Goal: Task Accomplishment & Management: Use online tool/utility

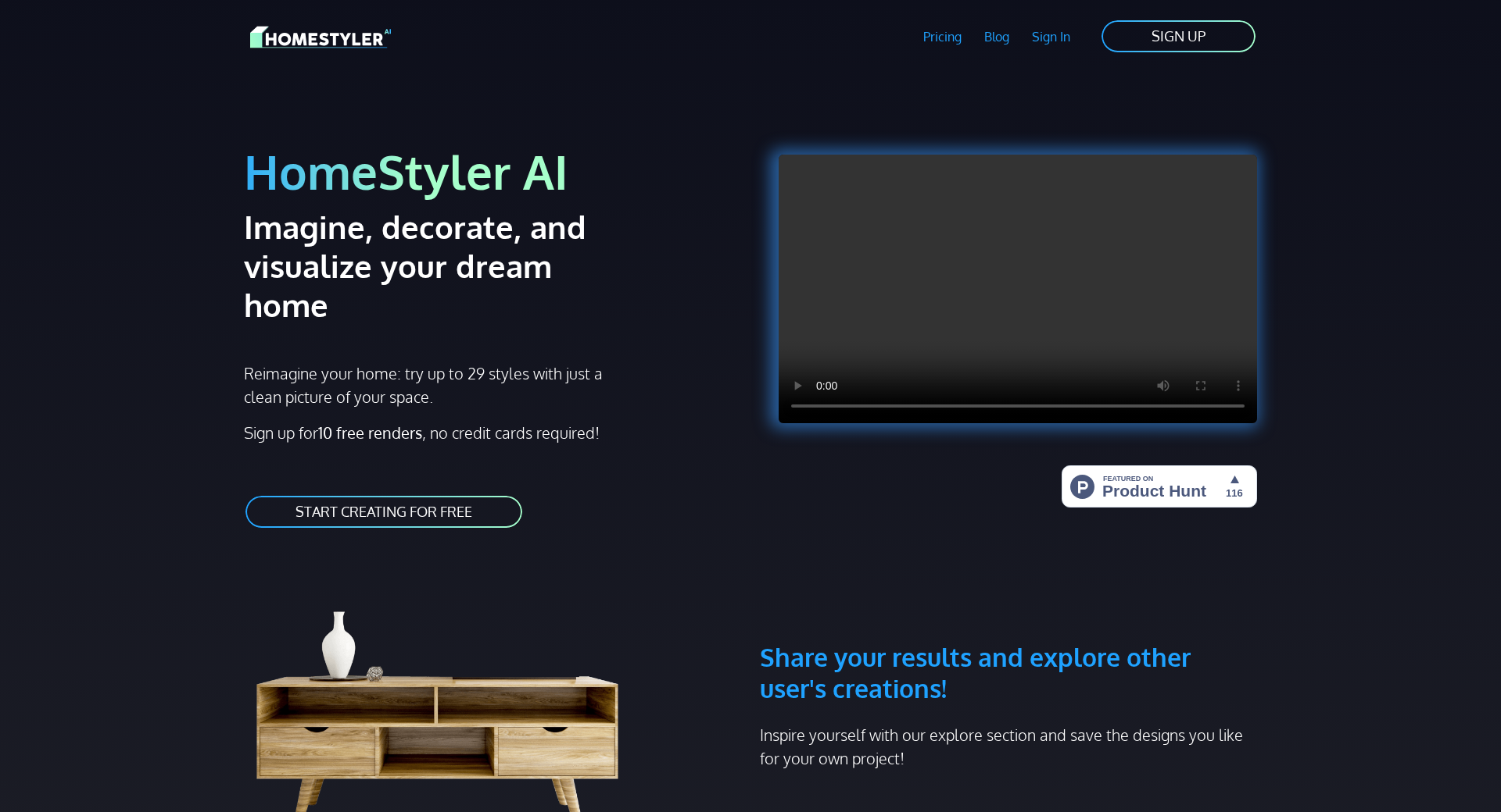
click at [1110, 39] on link "SIGN UP" at bounding box center [1178, 36] width 157 height 35
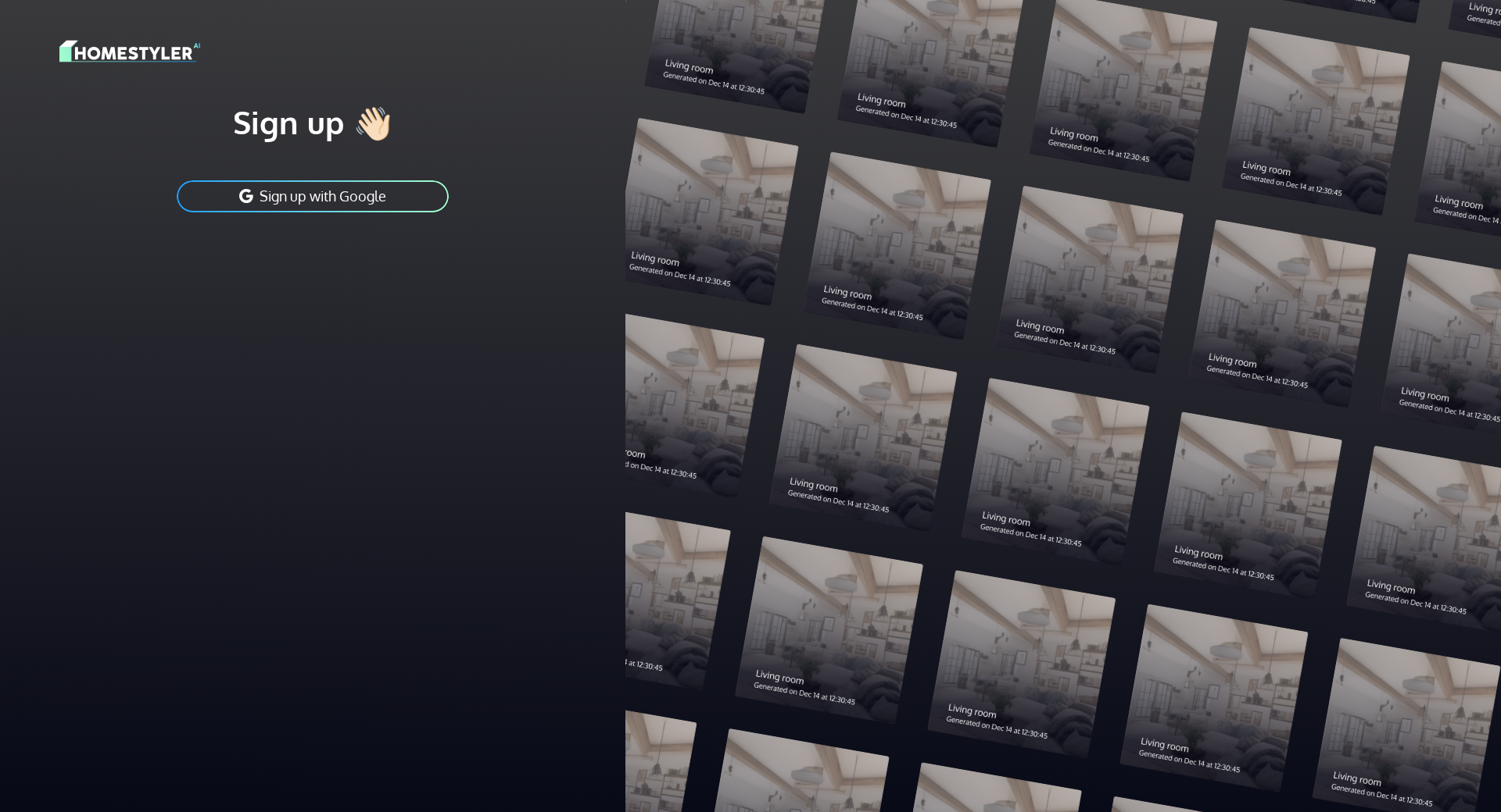
click at [301, 195] on button "Sign up with Google" at bounding box center [312, 196] width 276 height 35
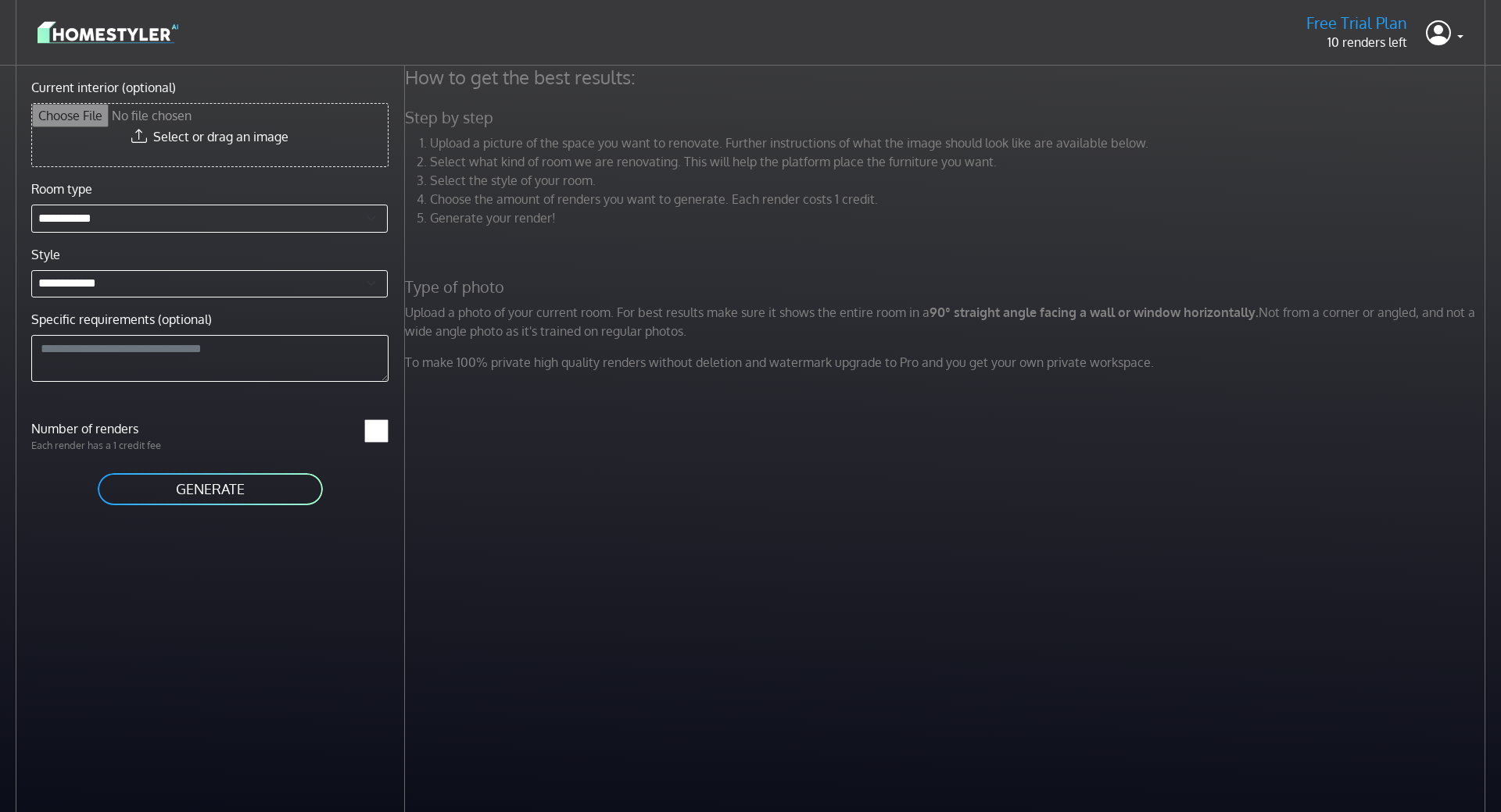
click at [206, 129] on input "Current interior (optional)" at bounding box center [210, 135] width 356 height 62
click at [256, 495] on button "GENERATE" at bounding box center [210, 488] width 228 height 35
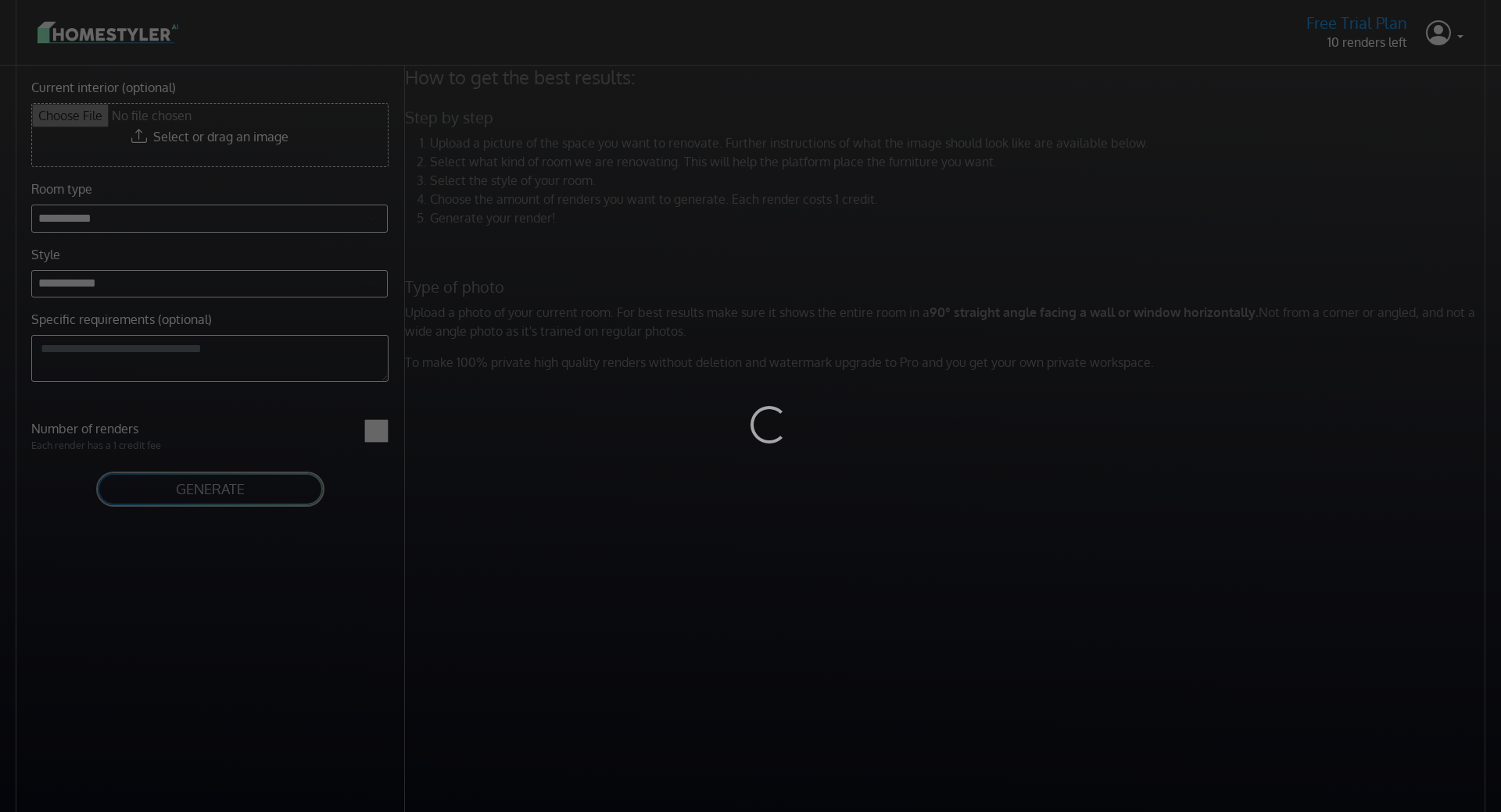
click at [200, 420] on div "Loading..." at bounding box center [750, 406] width 1501 height 812
